Goal: Register for event/course: Register for event/course

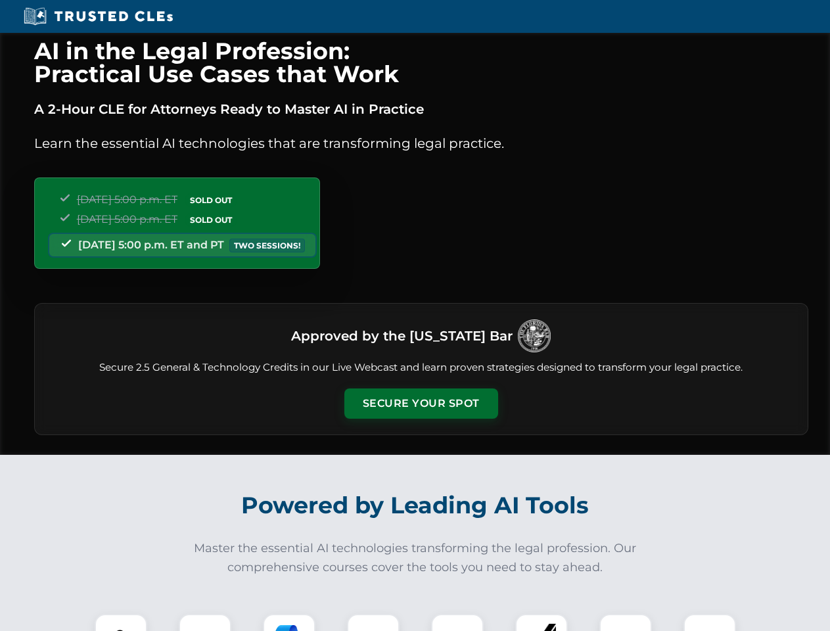
click at [420, 403] on button "Secure Your Spot" at bounding box center [421, 403] width 154 height 30
click at [121, 622] on img at bounding box center [121, 640] width 38 height 38
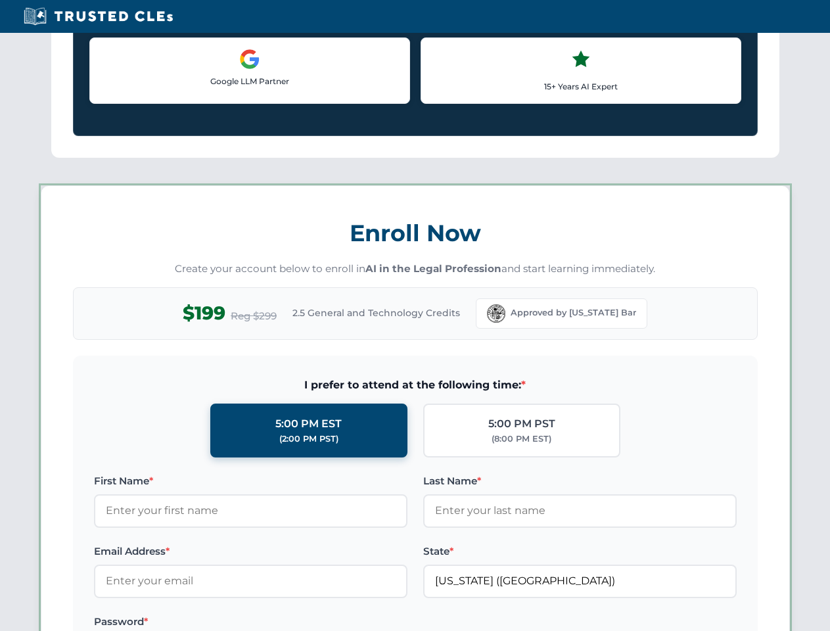
click at [289, 622] on label "Password *" at bounding box center [250, 622] width 313 height 16
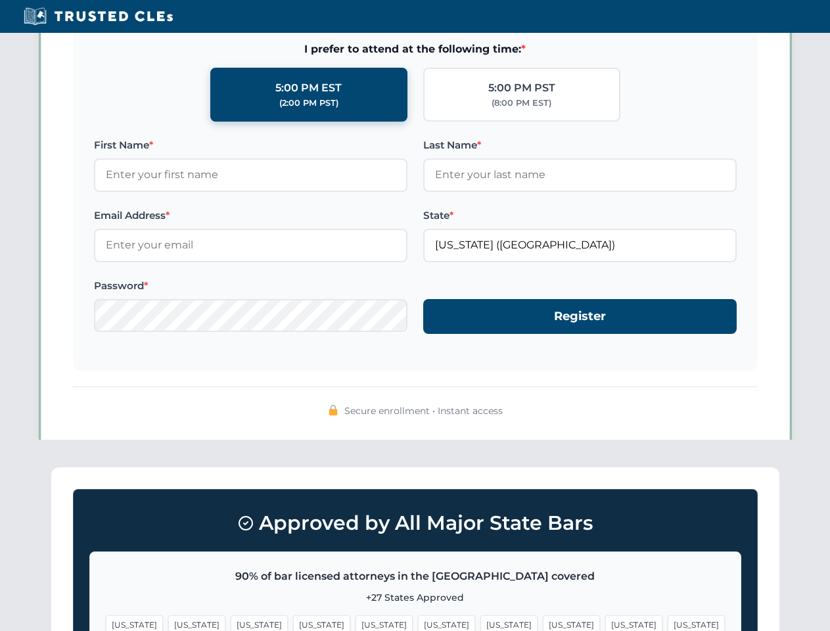
click at [605, 622] on span "[US_STATE]" at bounding box center [633, 624] width 57 height 19
